Goal: Entertainment & Leisure: Consume media (video, audio)

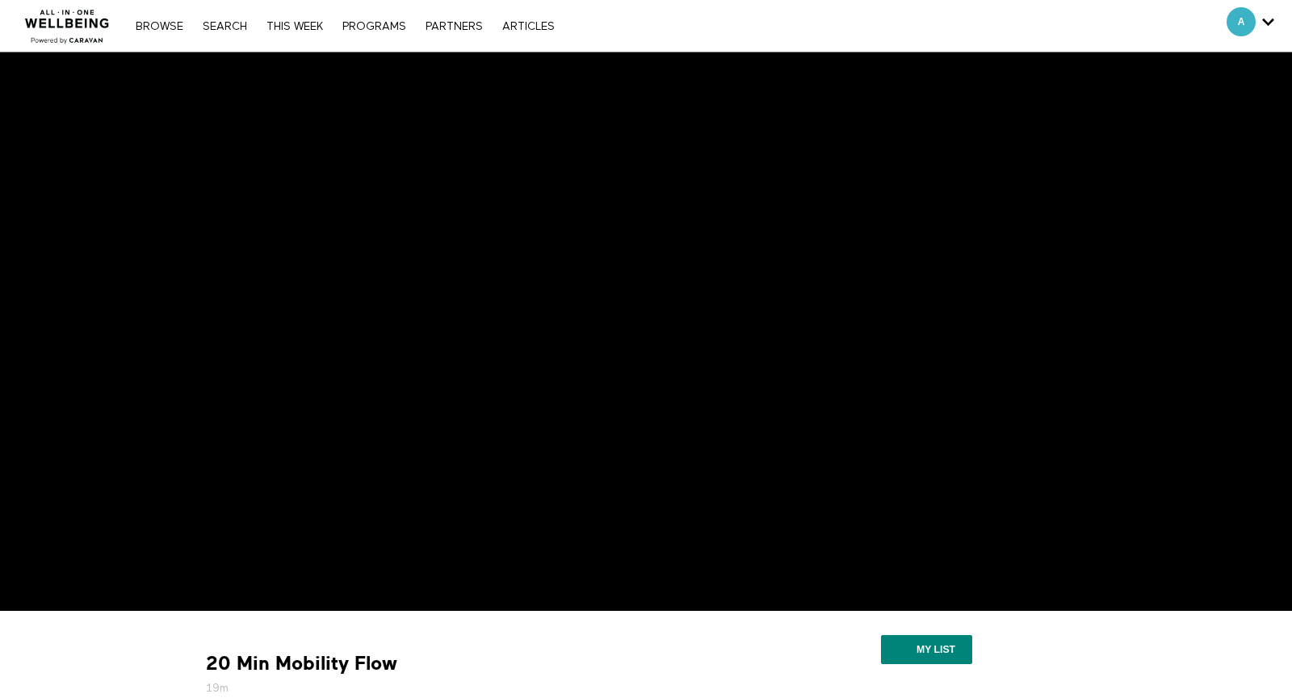
click at [77, 16] on img at bounding box center [68, 22] width 98 height 48
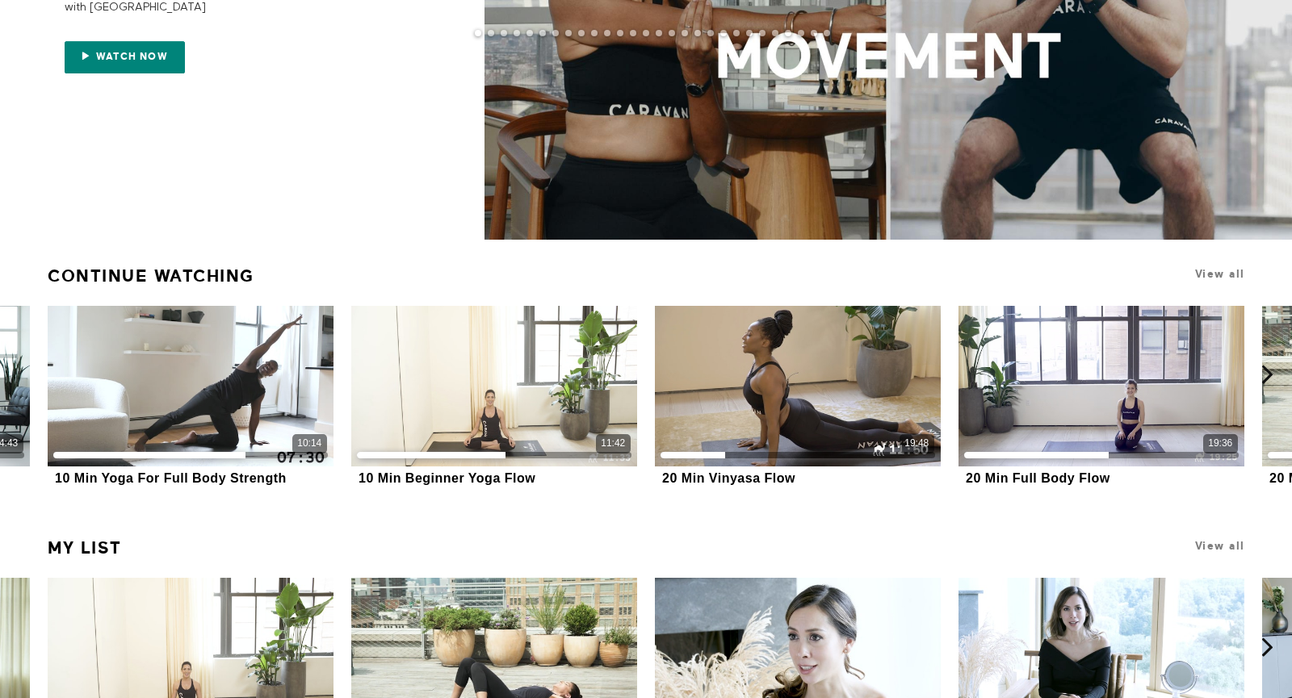
scroll to position [301, 0]
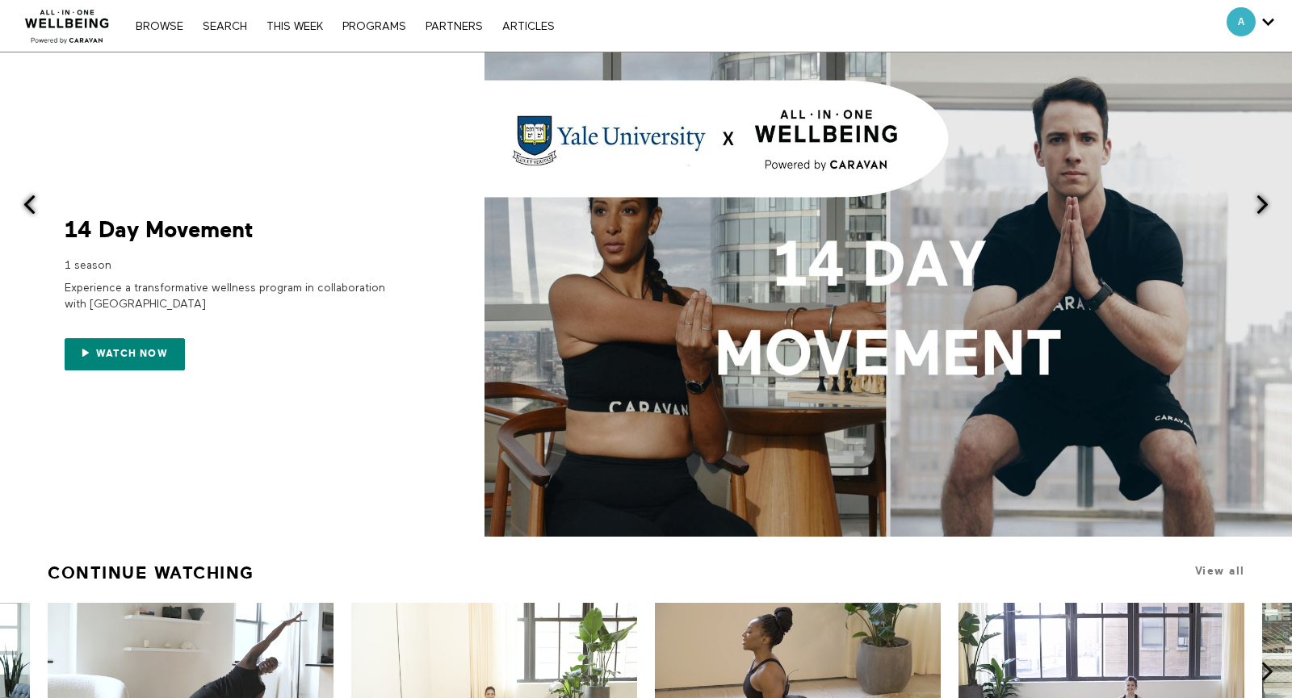
scroll to position [301, 0]
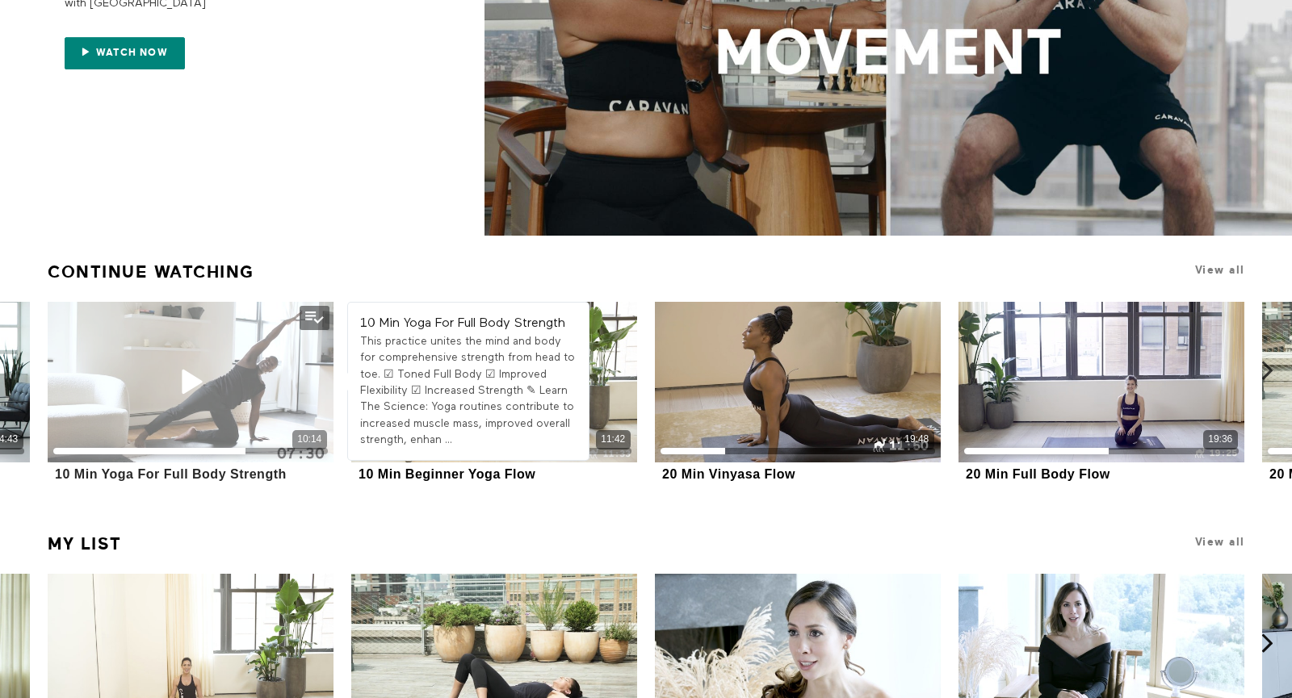
click at [220, 401] on div "10:14" at bounding box center [190, 382] width 285 height 161
